Goal: Transaction & Acquisition: Download file/media

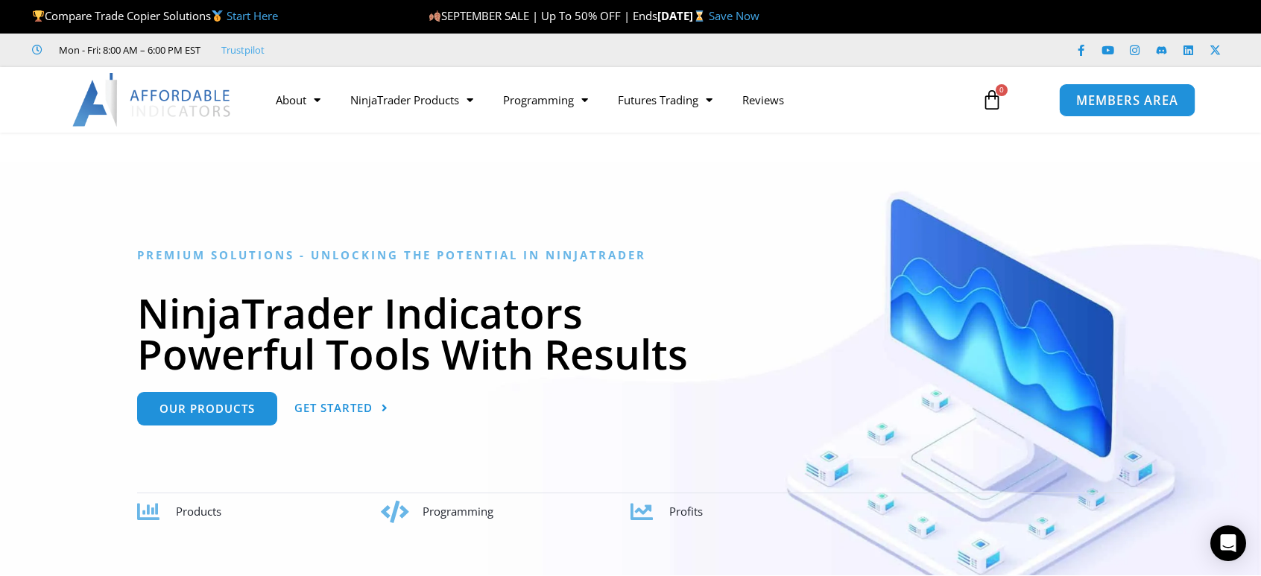
click at [1134, 95] on span "MEMBERS AREA" at bounding box center [1127, 100] width 102 height 13
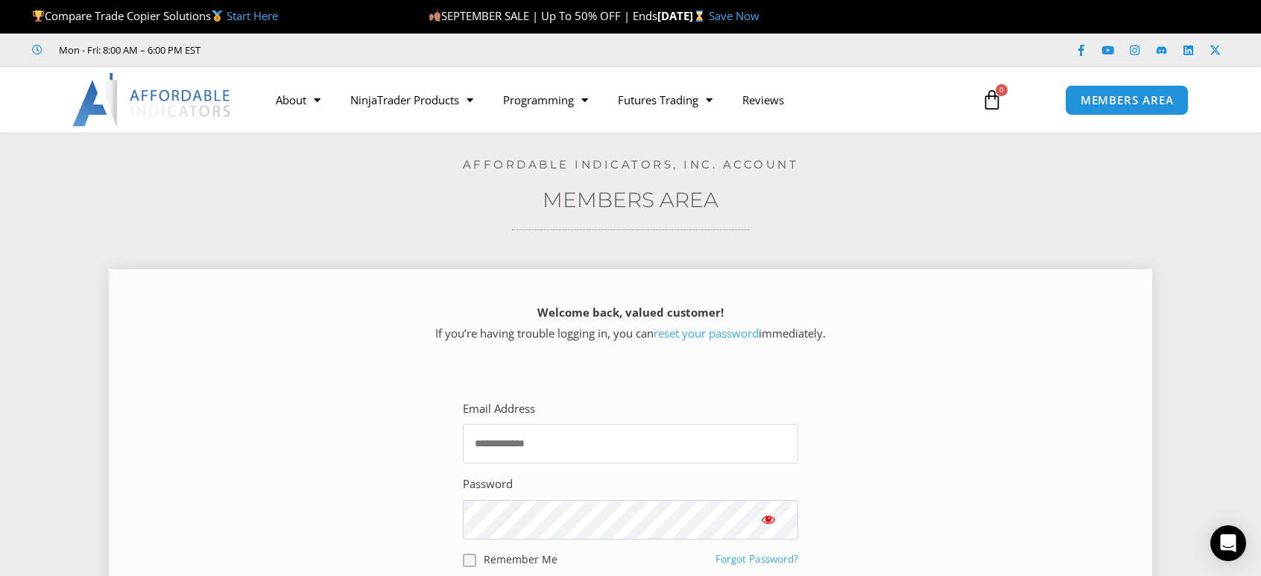
click at [661, 430] on input "Email Address" at bounding box center [630, 444] width 335 height 40
type input "**********"
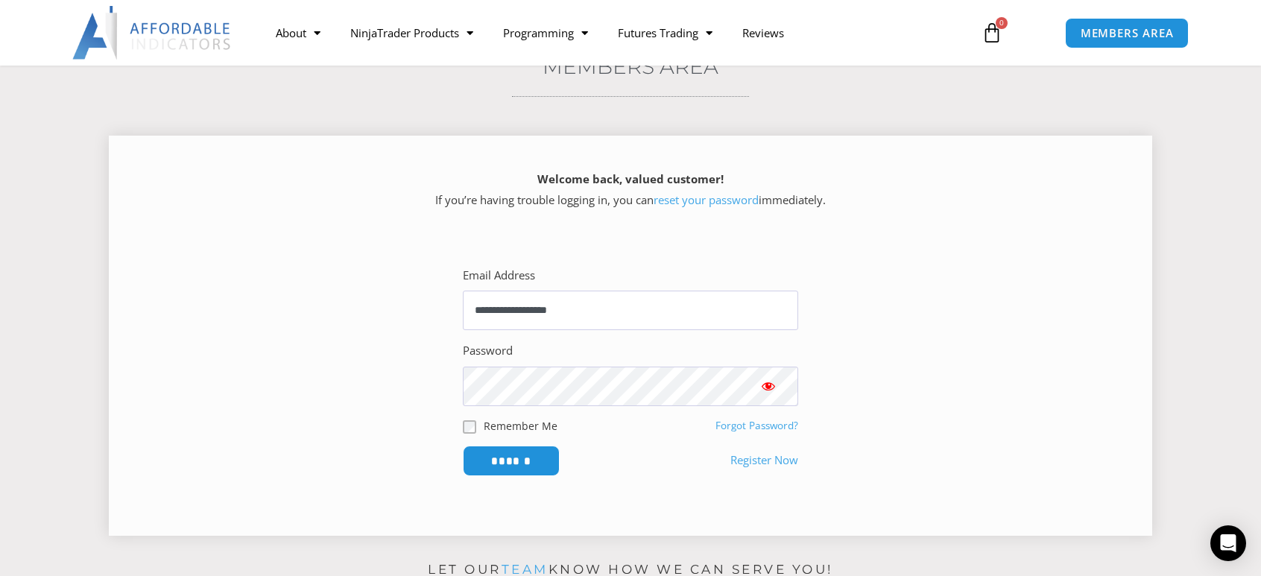
scroll to position [149, 0]
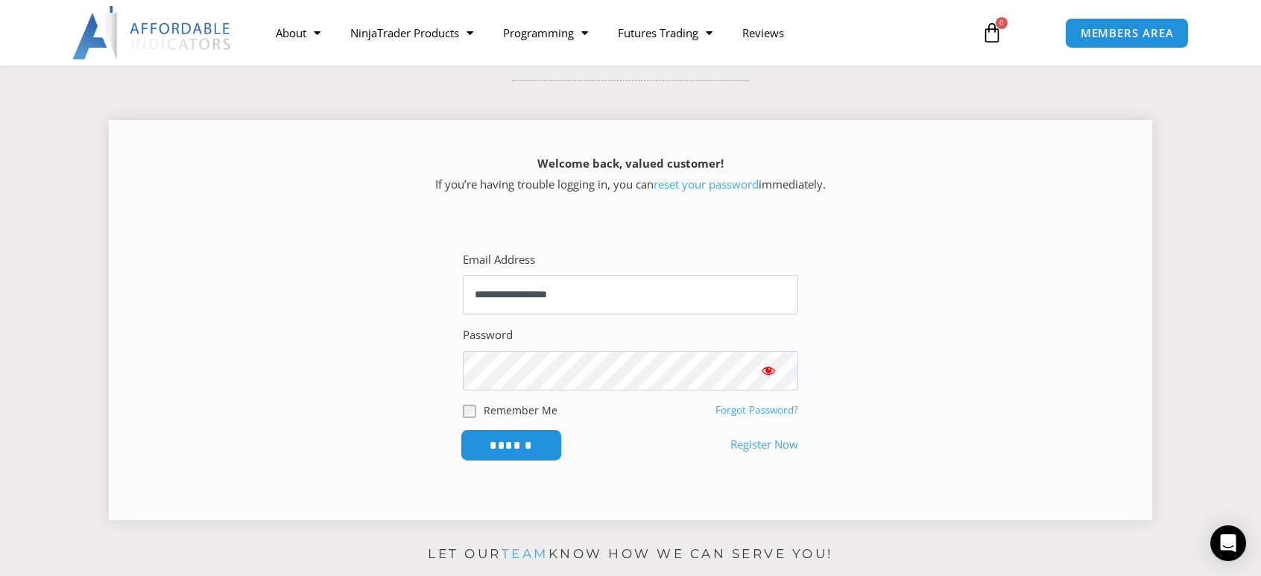
click at [532, 442] on input "******" at bounding box center [512, 445] width 102 height 32
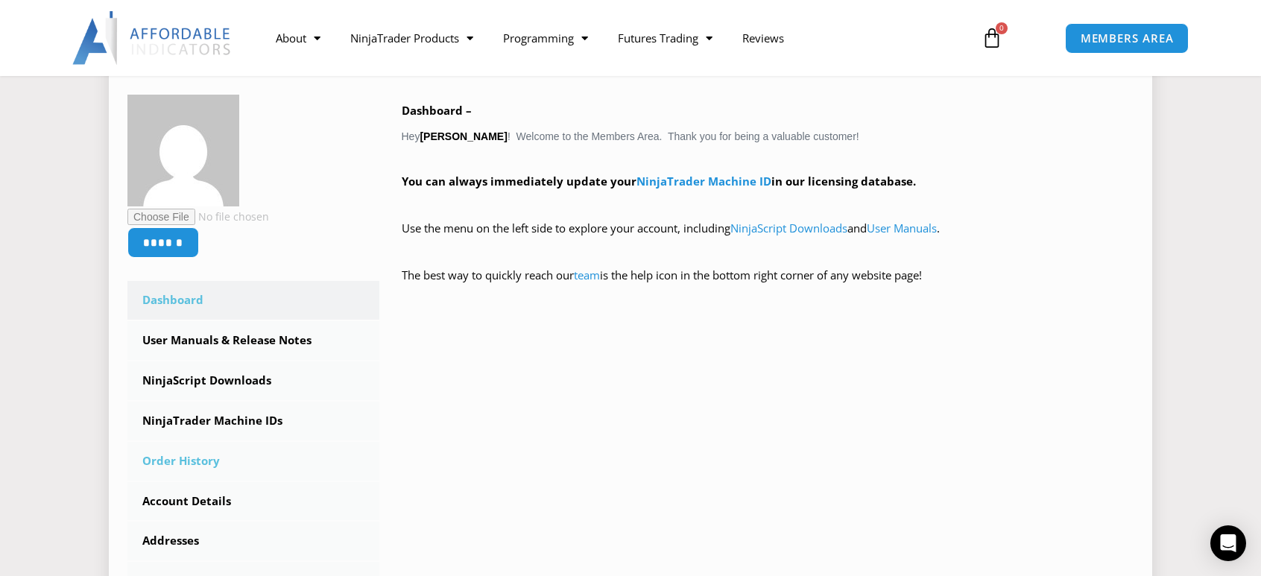
scroll to position [224, 0]
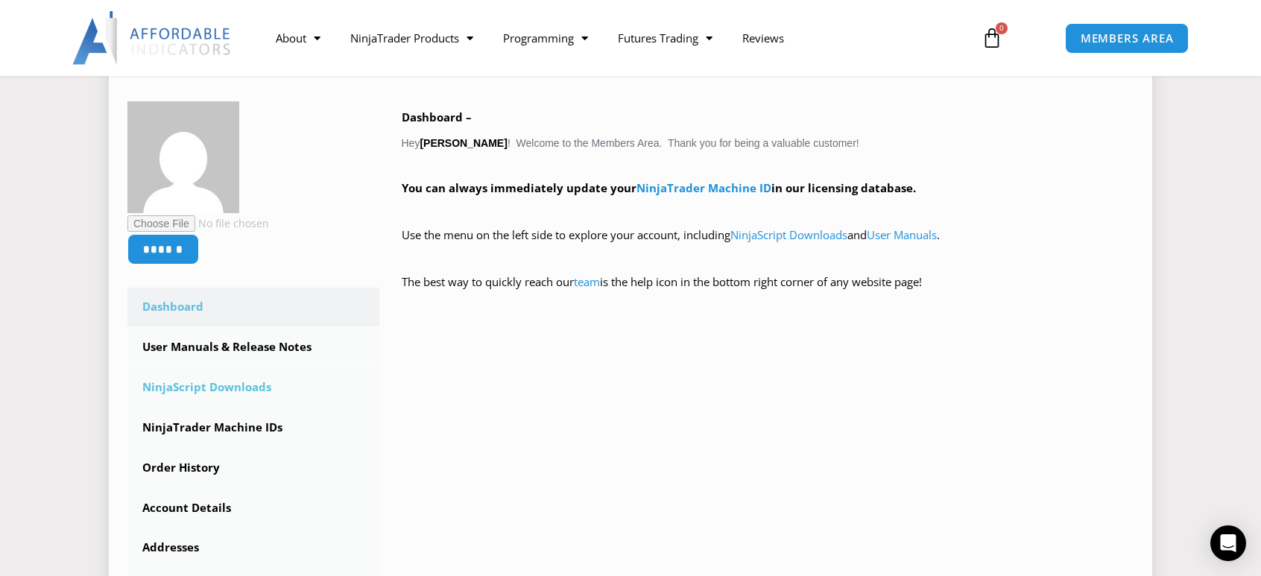
click at [243, 387] on link "NinjaScript Downloads" at bounding box center [253, 387] width 252 height 39
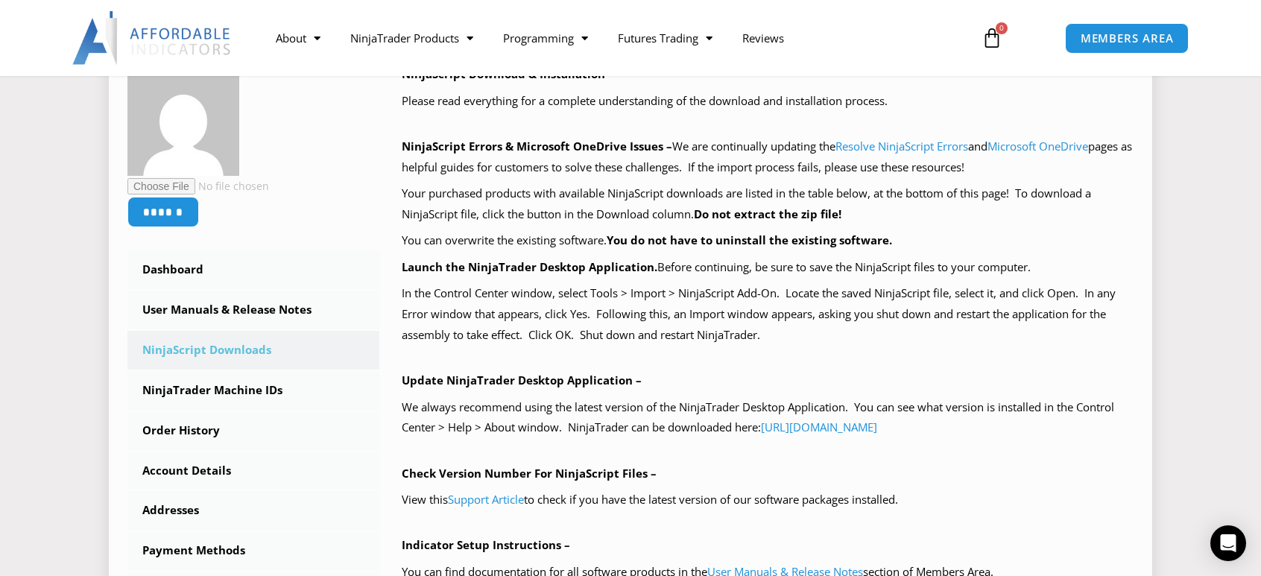
scroll to position [298, 0]
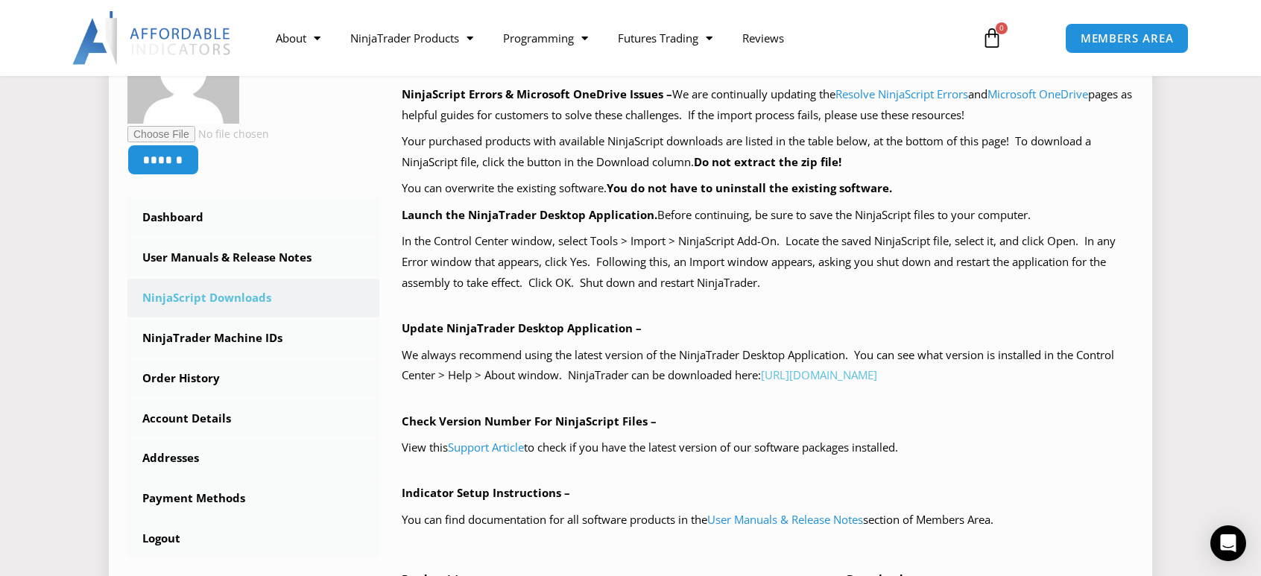
click at [877, 378] on link "https://account.ninjatrader.com/download" at bounding box center [819, 375] width 116 height 15
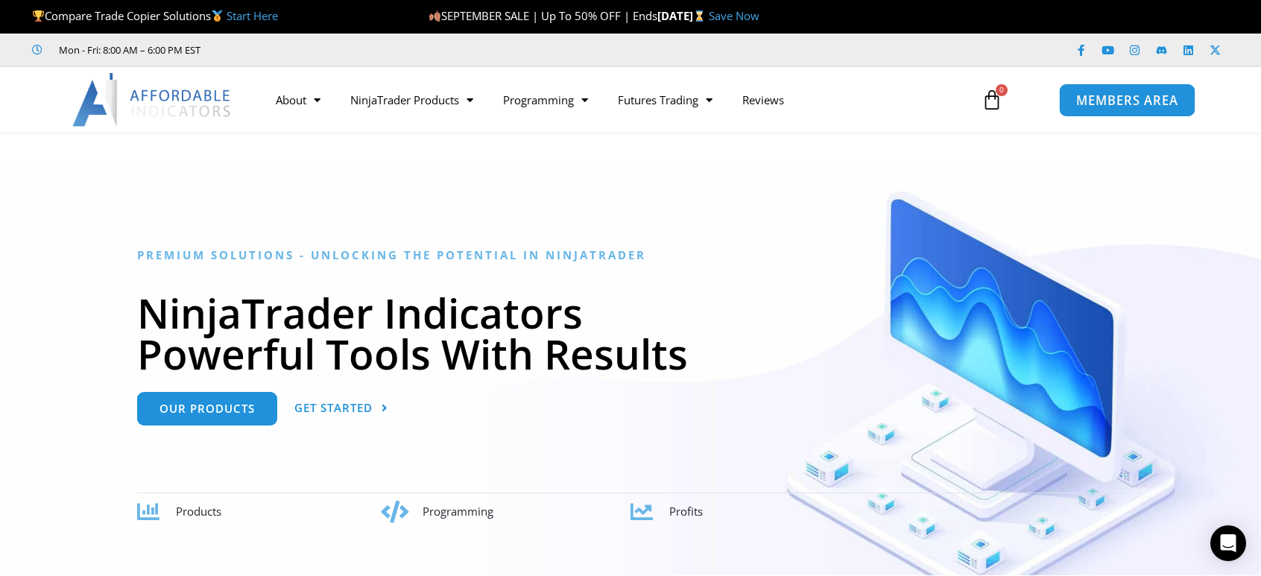
click at [1134, 104] on span "MEMBERS AREA" at bounding box center [1127, 100] width 102 height 13
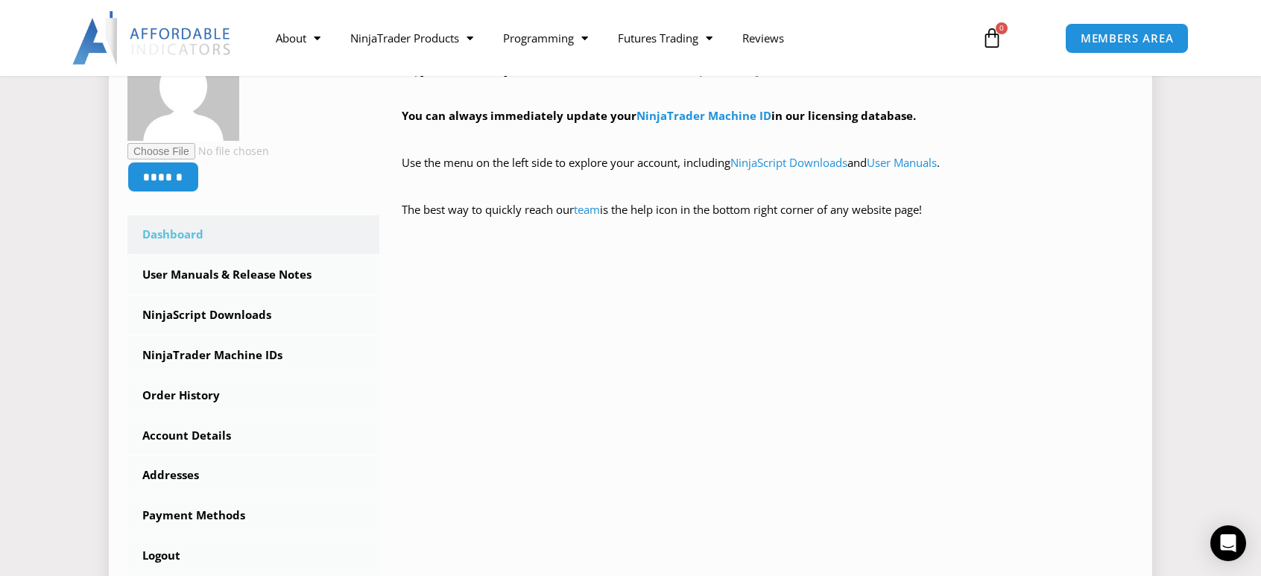
scroll to position [298, 0]
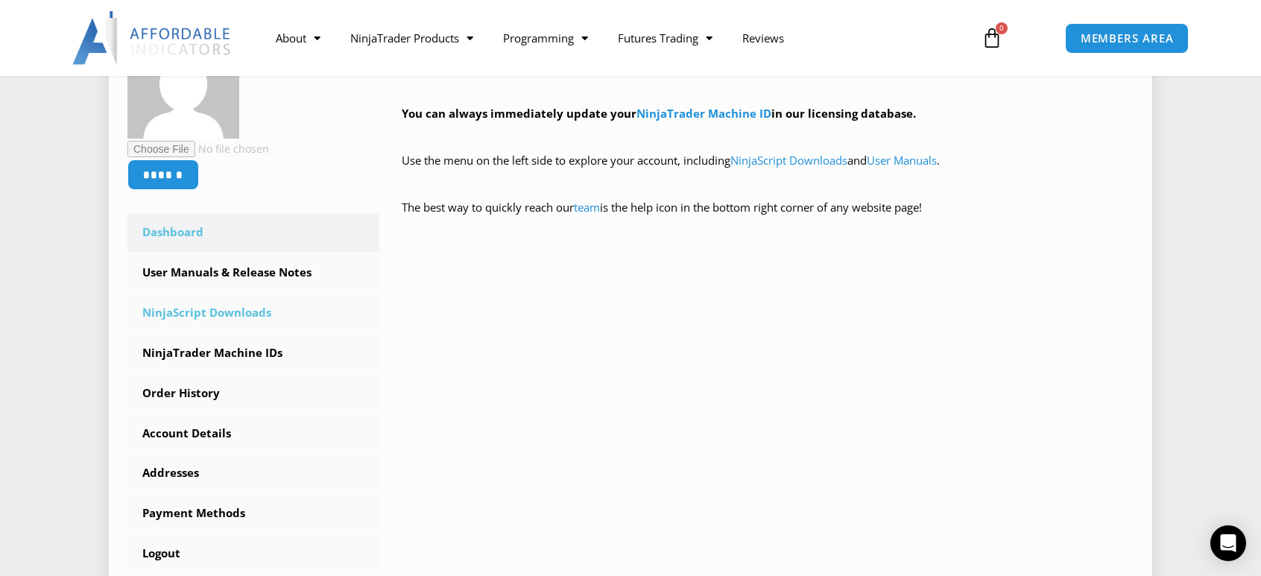
click at [252, 312] on link "NinjaScript Downloads" at bounding box center [253, 313] width 252 height 39
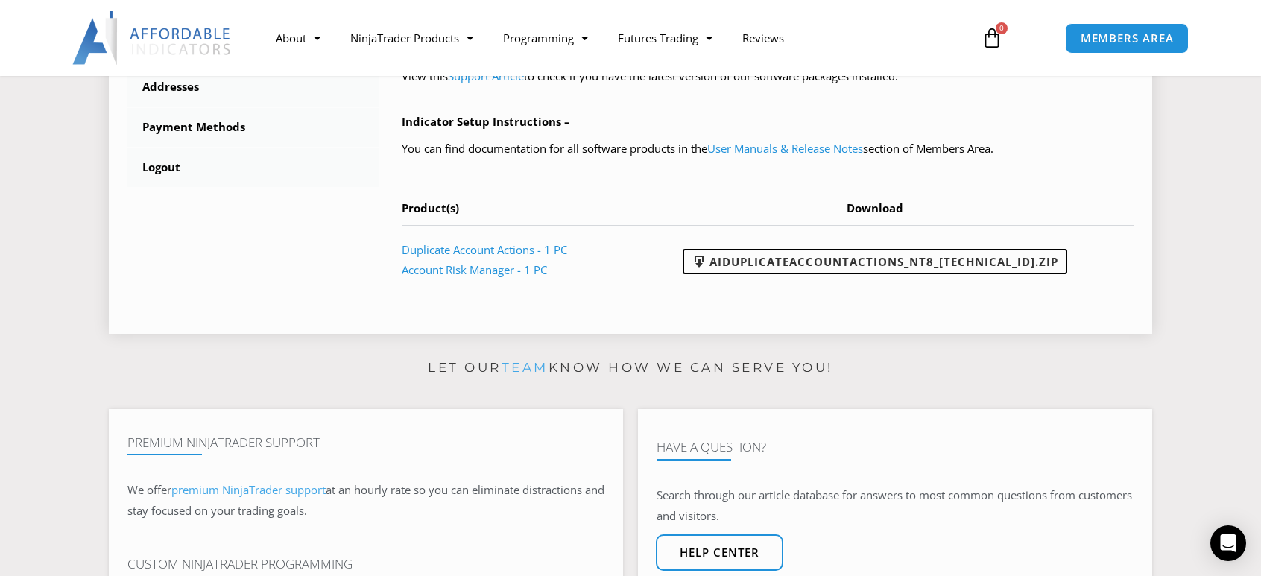
scroll to position [671, 0]
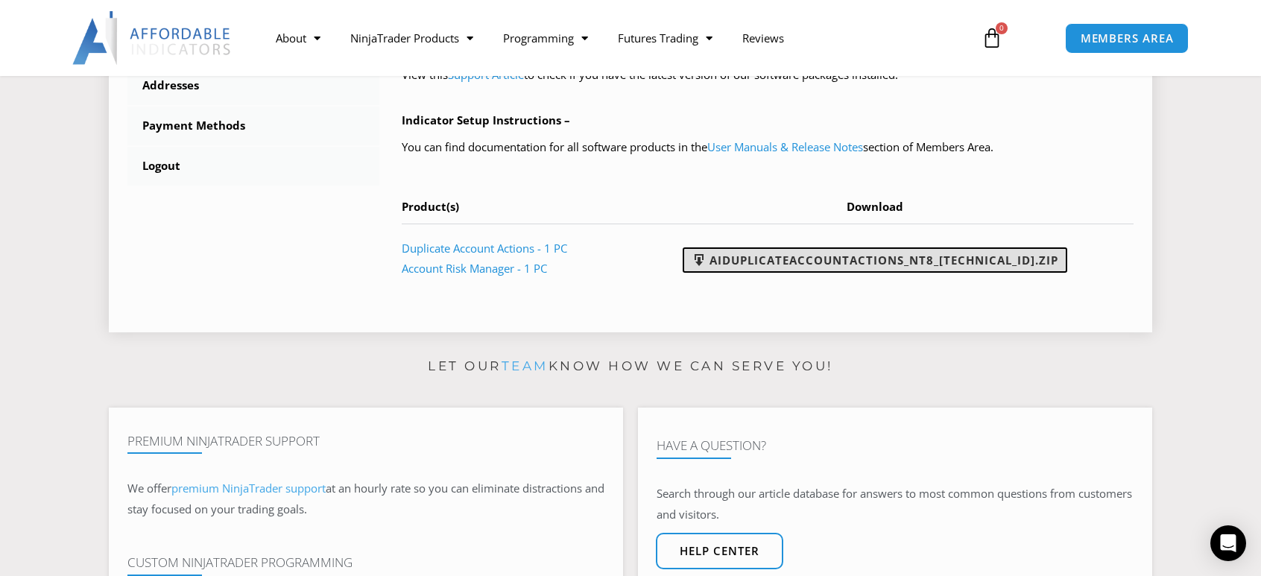
click at [898, 263] on link "AIDuplicateAccountActions_NT8_[TECHNICAL_ID].zip" at bounding box center [875, 260] width 385 height 25
